Goal: Navigation & Orientation: Find specific page/section

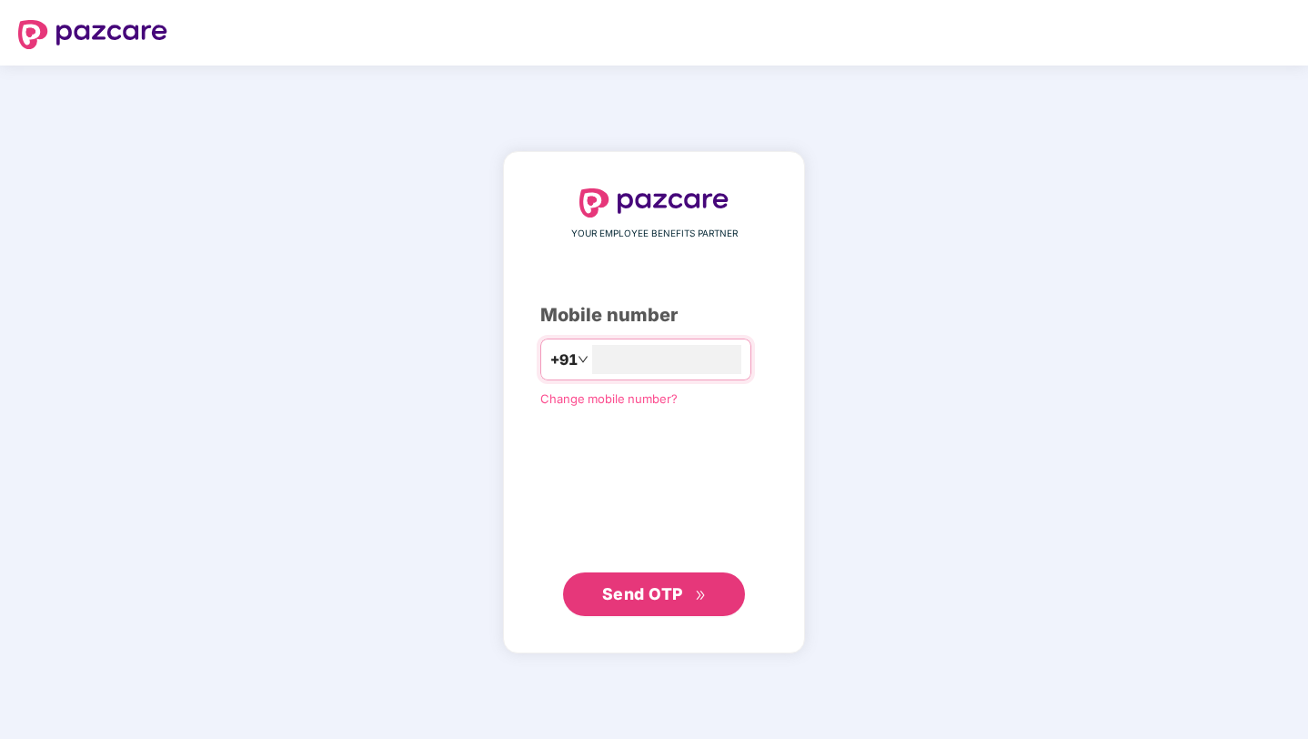
type input "**********"
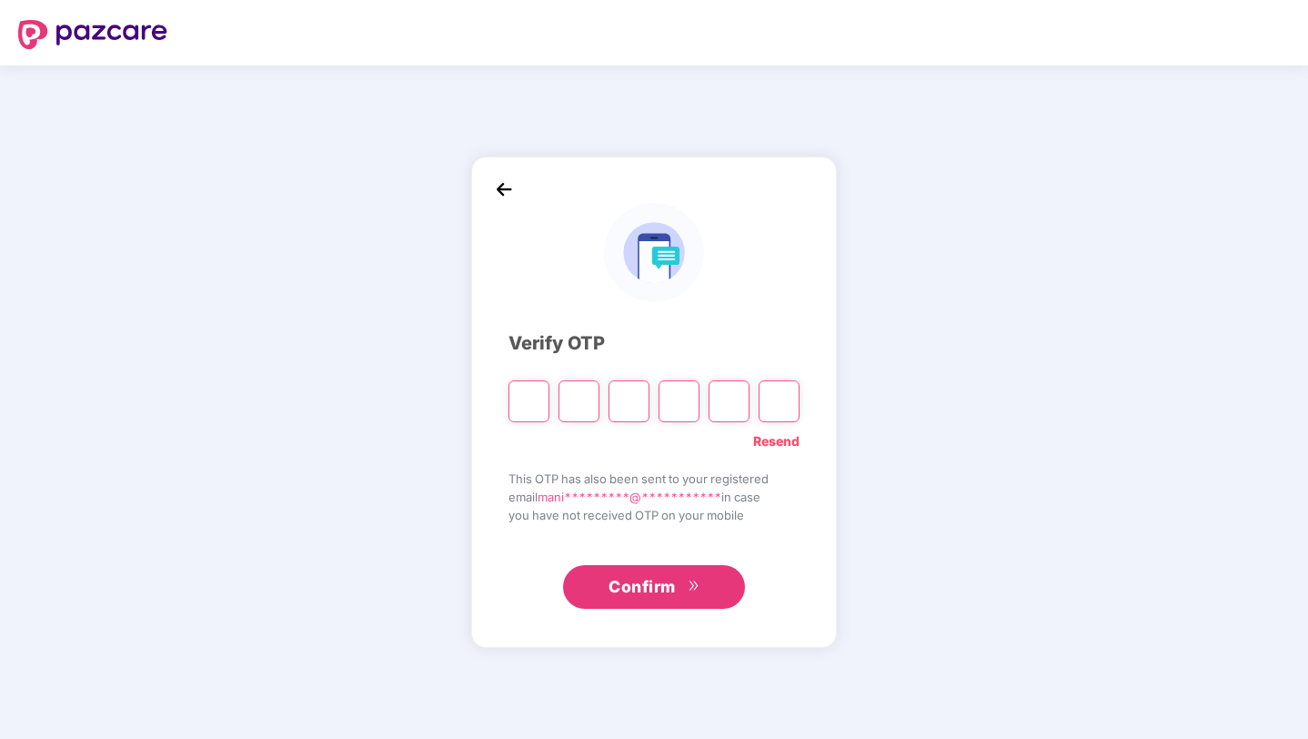
type input "*"
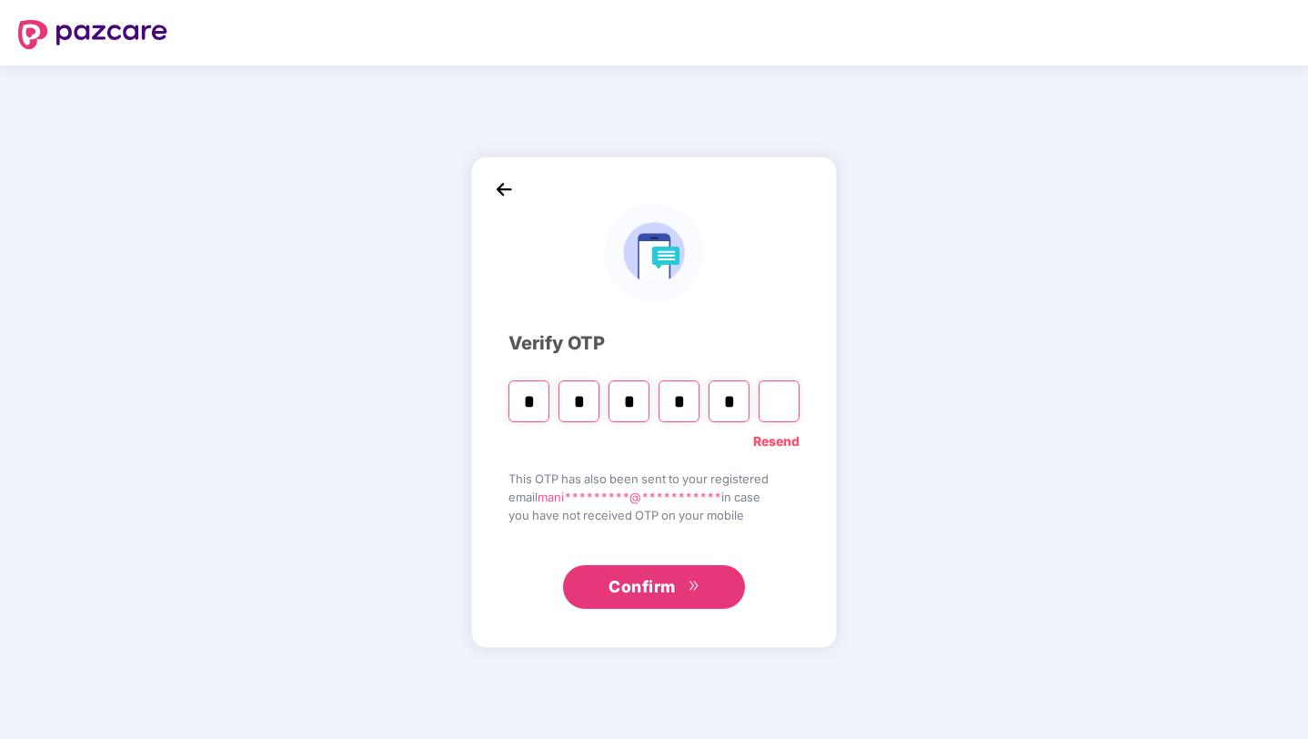
type input "*"
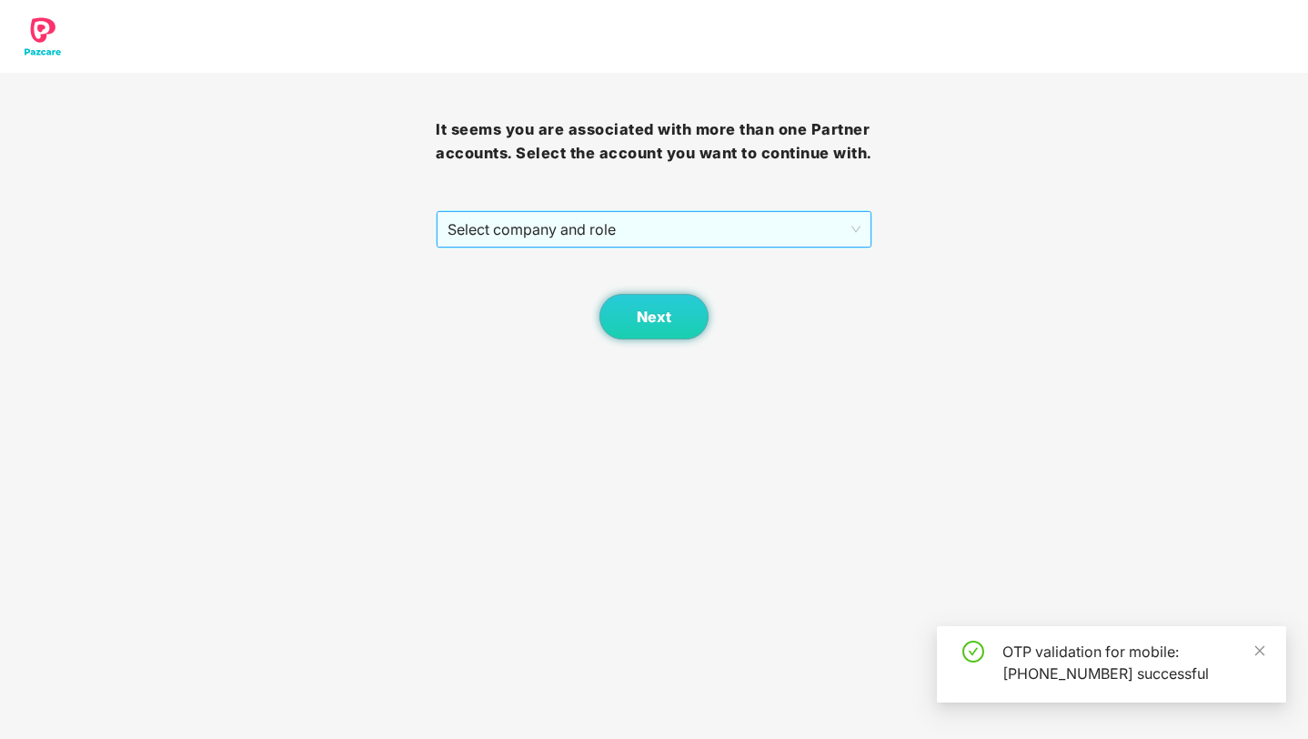
click at [646, 247] on span "Select company and role" at bounding box center [654, 229] width 412 height 35
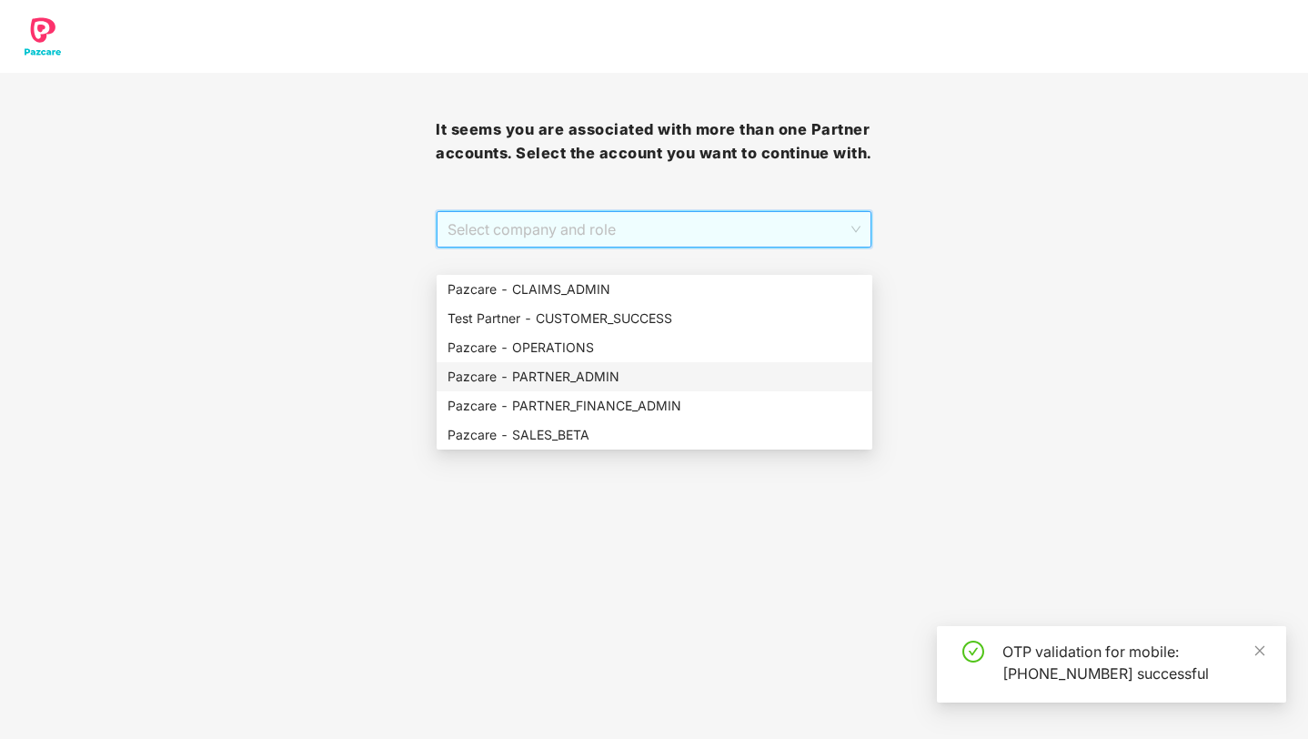
click at [639, 377] on div "Pazcare - PARTNER_ADMIN" at bounding box center [655, 377] width 414 height 20
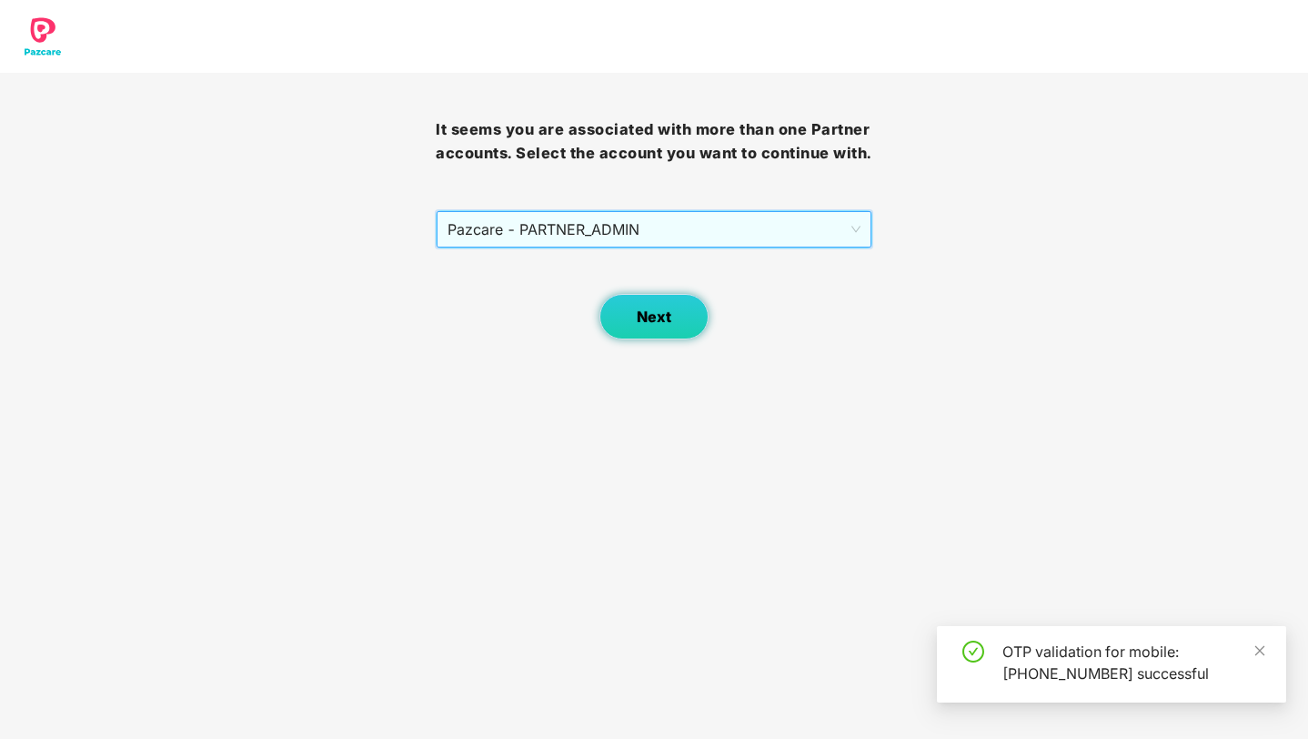
click at [659, 326] on span "Next" at bounding box center [654, 316] width 35 height 17
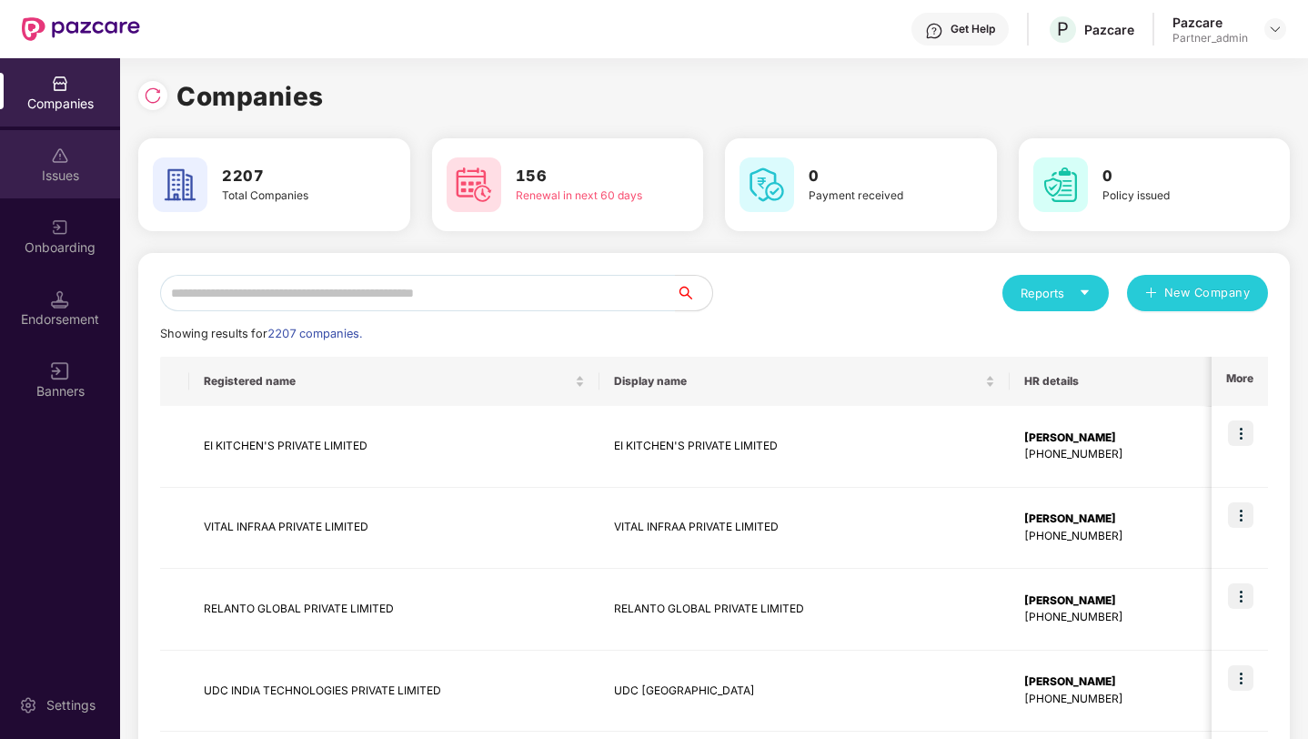
click at [51, 177] on div "Issues" at bounding box center [60, 176] width 120 height 18
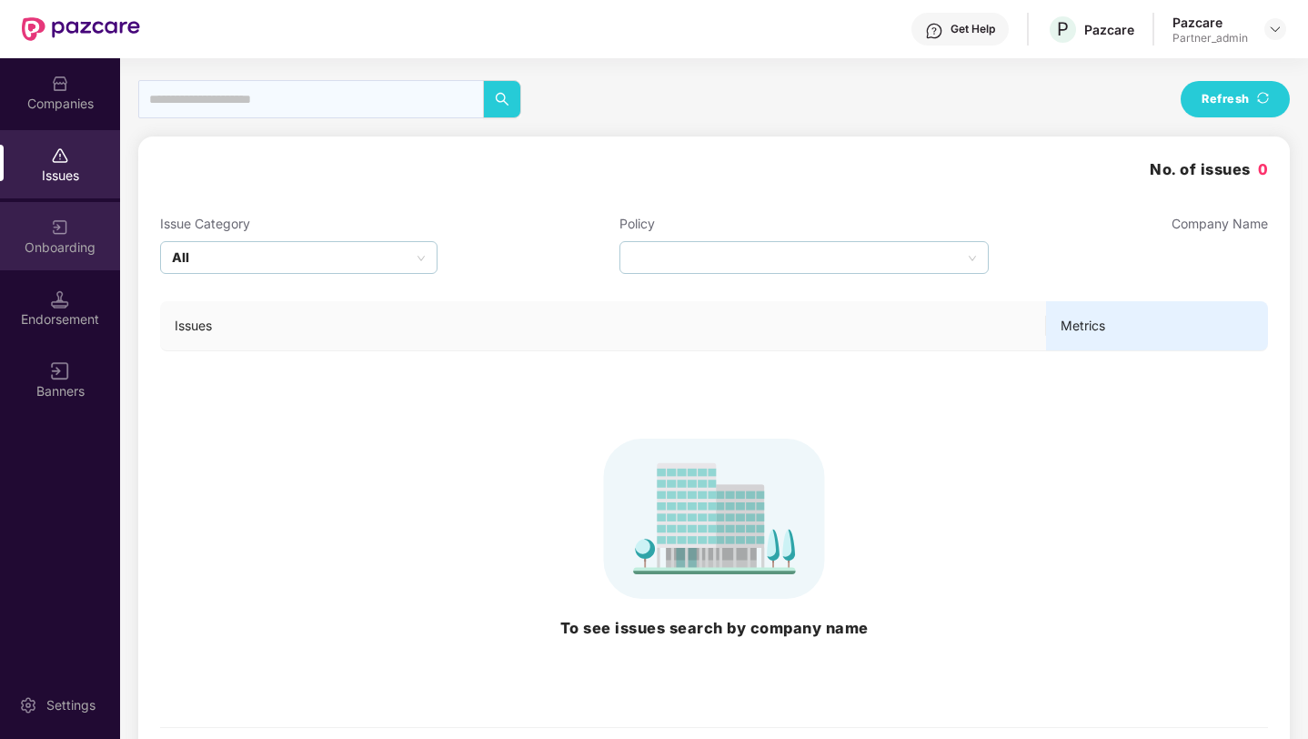
click at [44, 237] on div "Onboarding" at bounding box center [60, 236] width 120 height 68
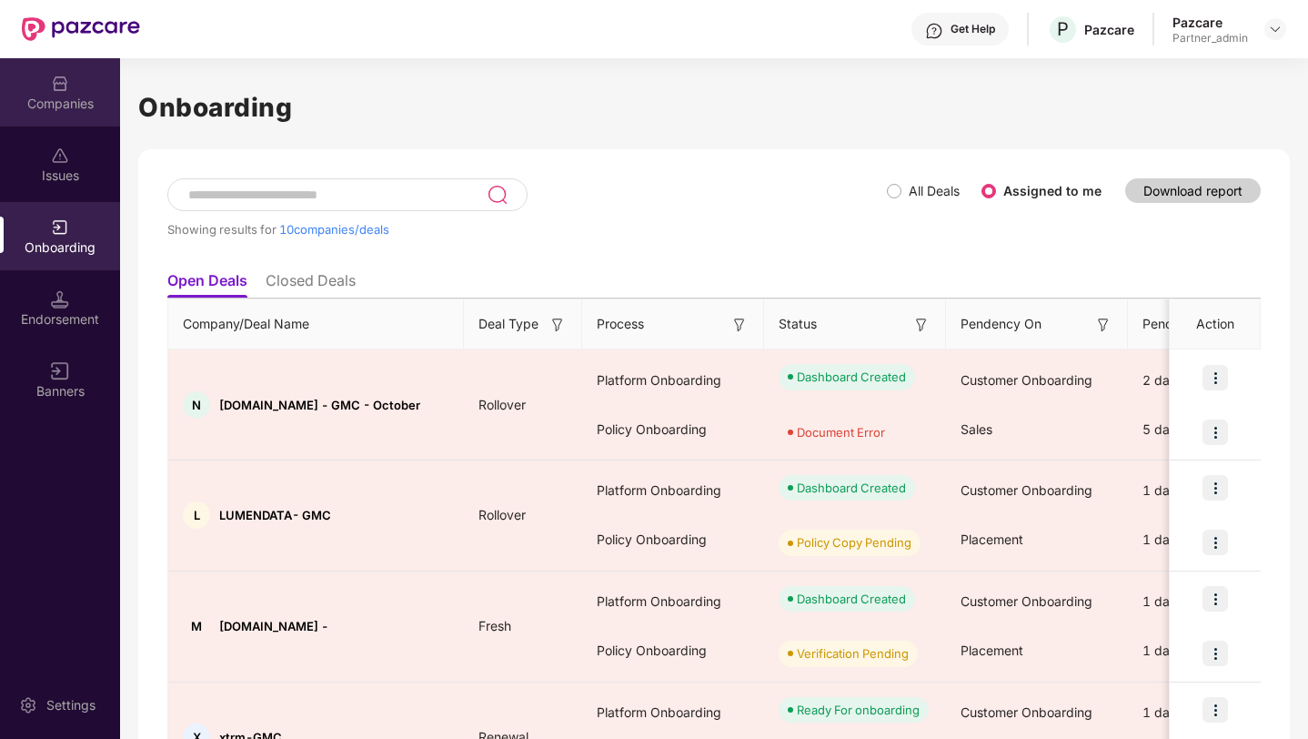
click at [50, 104] on div "Companies" at bounding box center [60, 104] width 120 height 18
